Goal: Task Accomplishment & Management: Manage account settings

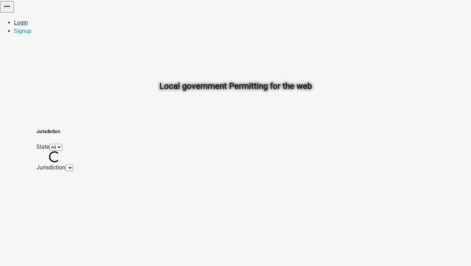
click at [28, 19] on link "Login" at bounding box center [21, 22] width 14 height 7
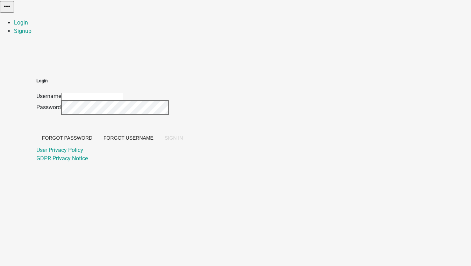
type input "[EMAIL_ADDRESS][DOMAIN_NAME]"
drag, startPoint x: 280, startPoint y: 146, endPoint x: 433, endPoint y: 242, distance: 180.0
click at [183, 141] on span "SIGN IN" at bounding box center [174, 138] width 18 height 6
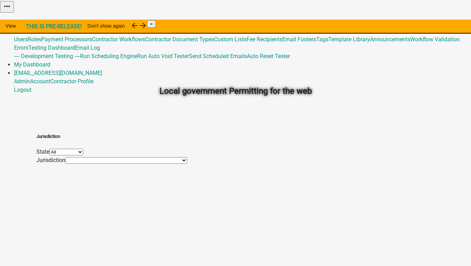
click at [40, 28] on link "Global 201" at bounding box center [27, 31] width 26 height 7
click at [145, 43] on link "Contractor Workflows" at bounding box center [118, 39] width 53 height 7
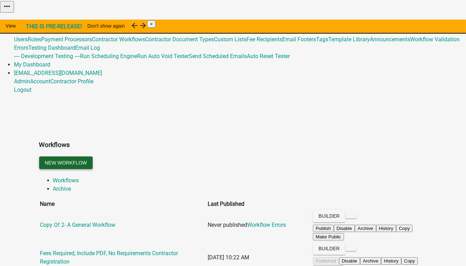
click at [93, 156] on button "New Workflow" at bounding box center [65, 162] width 53 height 13
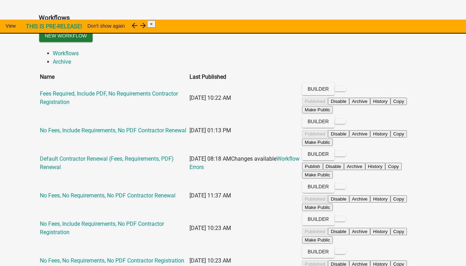
scroll to position [219, 0]
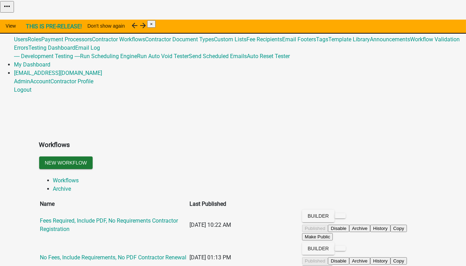
click at [40, 28] on link "Global 201" at bounding box center [27, 31] width 26 height 7
click at [328, 43] on link "Template Library" at bounding box center [349, 39] width 42 height 7
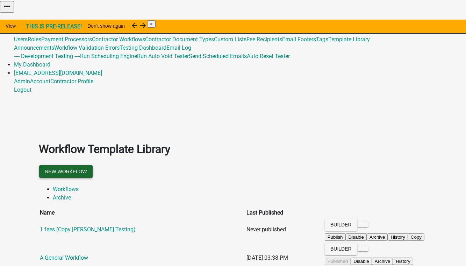
click at [93, 165] on button "New Workflow" at bounding box center [65, 171] width 53 height 13
select select "3"
click at [357, 218] on button "Builder" at bounding box center [341, 224] width 33 height 13
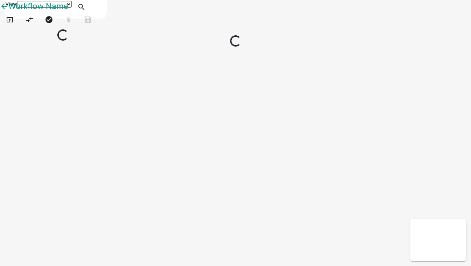
select select "1"
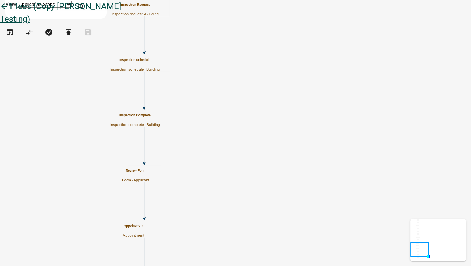
click at [8, 10] on icon "arrow_back" at bounding box center [4, 7] width 8 height 10
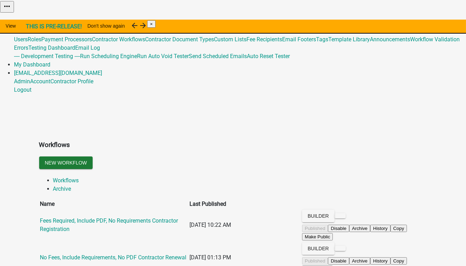
click at [40, 28] on link "Global 201" at bounding box center [27, 31] width 26 height 7
click at [30, 19] on link "Admin" at bounding box center [22, 22] width 16 height 7
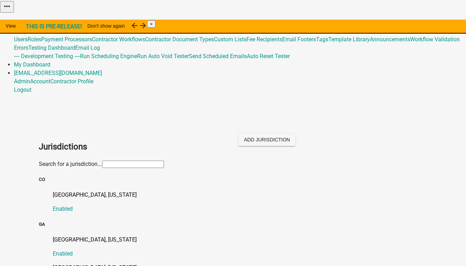
click at [114, 160] on input "text" at bounding box center [133, 163] width 62 height 7
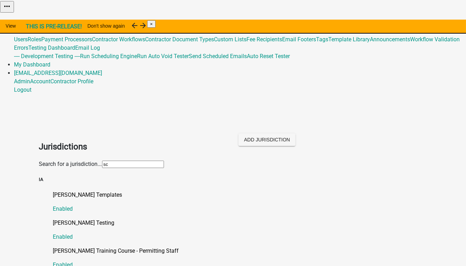
type input "Schneider"
click at [53, 219] on p "Schneider Testing" at bounding box center [240, 223] width 374 height 8
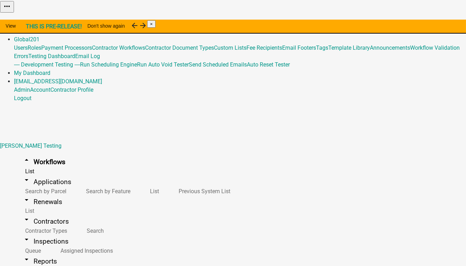
click at [29, 19] on link "Home" at bounding box center [21, 22] width 15 height 7
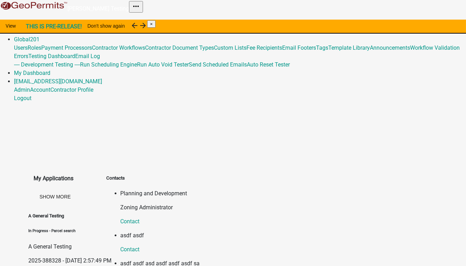
click at [30, 28] on link "Admin" at bounding box center [22, 31] width 16 height 7
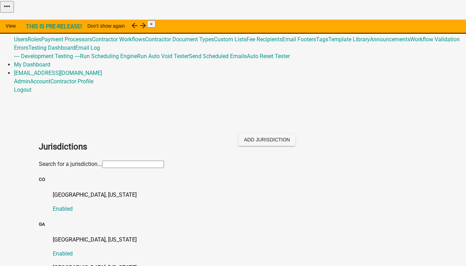
click at [102, 160] on input "text" at bounding box center [133, 163] width 62 height 7
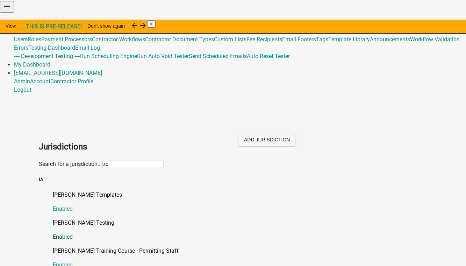
scroll to position [31, 0]
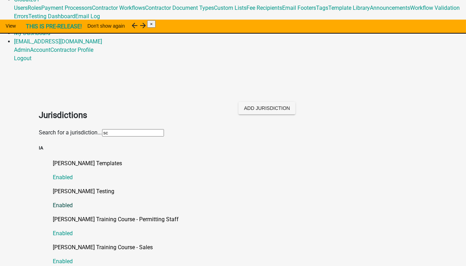
type input "sc"
click at [70, 187] on p "Schneider Testing" at bounding box center [240, 191] width 374 height 8
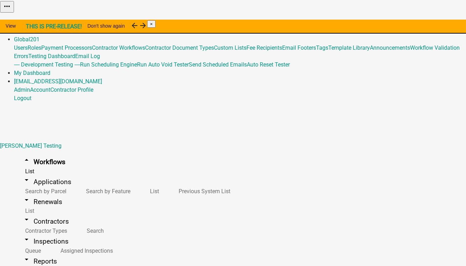
scroll to position [95, 0]
click at [28, 213] on link "arrow_drop_down Contractors" at bounding box center [45, 221] width 63 height 16
click at [28, 153] on link "arrow_drop_down Workflows" at bounding box center [44, 161] width 60 height 16
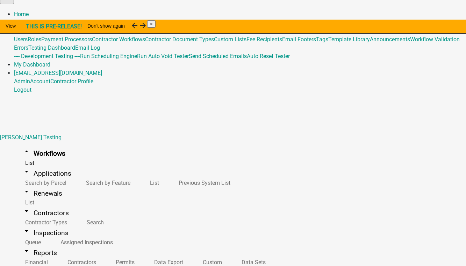
click at [40, 28] on link "Global 201" at bounding box center [27, 31] width 26 height 7
click at [328, 43] on link "Template Library" at bounding box center [349, 39] width 42 height 7
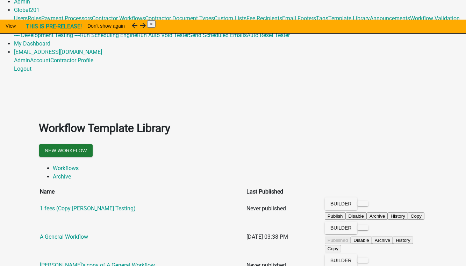
scroll to position [31, 0]
